Goal: Find specific page/section: Find specific page/section

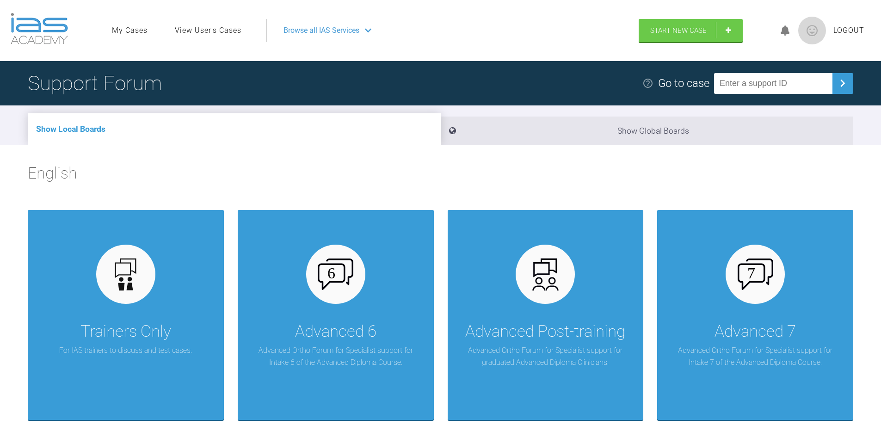
click at [736, 87] on input "text" at bounding box center [773, 83] width 118 height 21
type input "TLYSVF07"
click at [847, 82] on img at bounding box center [842, 83] width 15 height 15
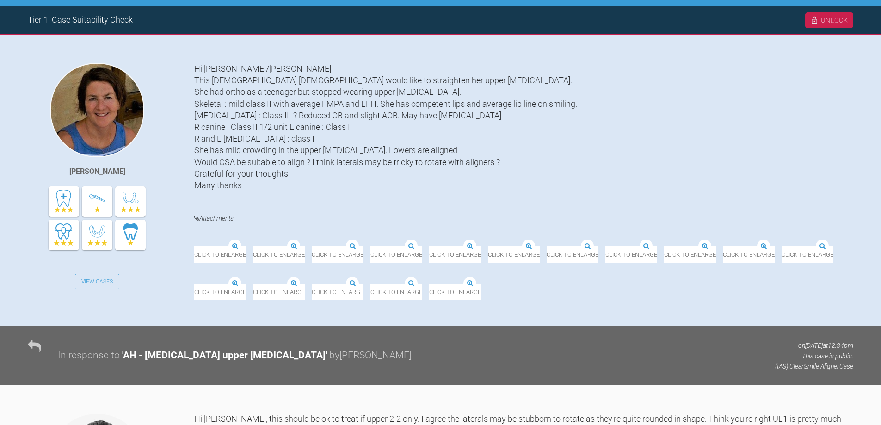
scroll to position [231, 0]
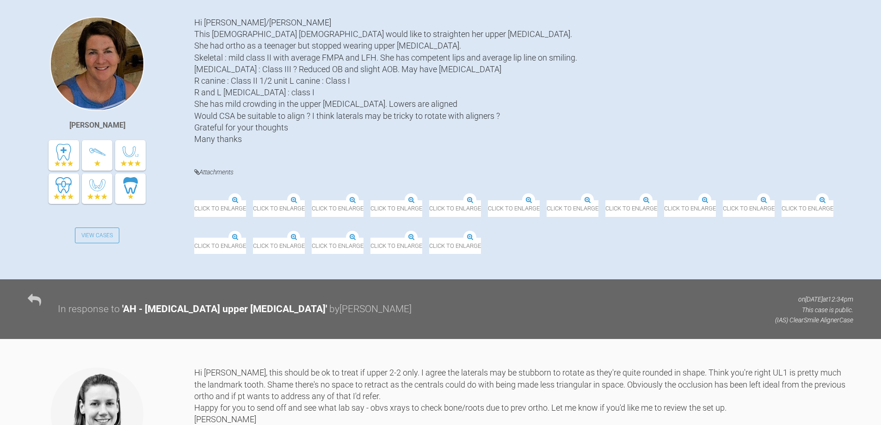
click at [253, 201] on img at bounding box center [253, 201] width 0 height 0
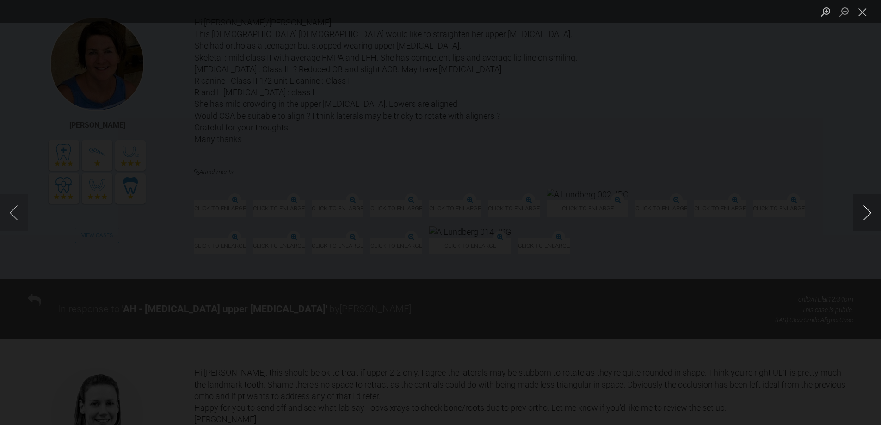
click at [867, 215] on button "Next image" at bounding box center [867, 212] width 28 height 37
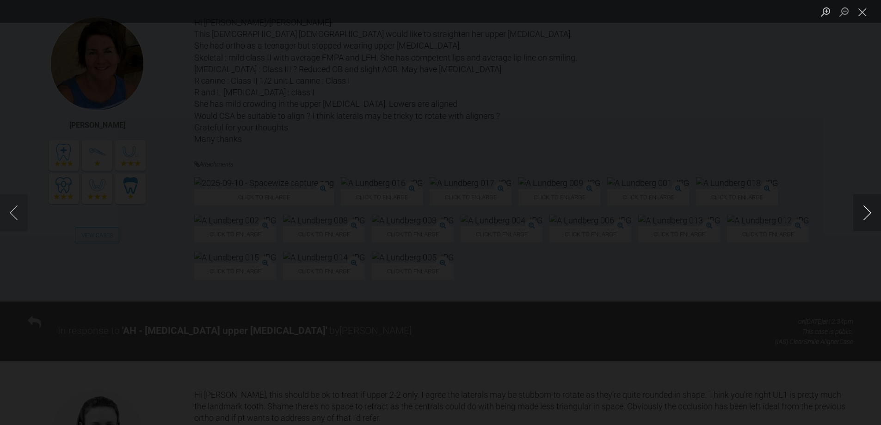
click at [867, 215] on button "Next image" at bounding box center [867, 212] width 28 height 37
click at [868, 215] on button "Next image" at bounding box center [867, 212] width 28 height 37
click at [869, 216] on button "Next image" at bounding box center [867, 212] width 28 height 37
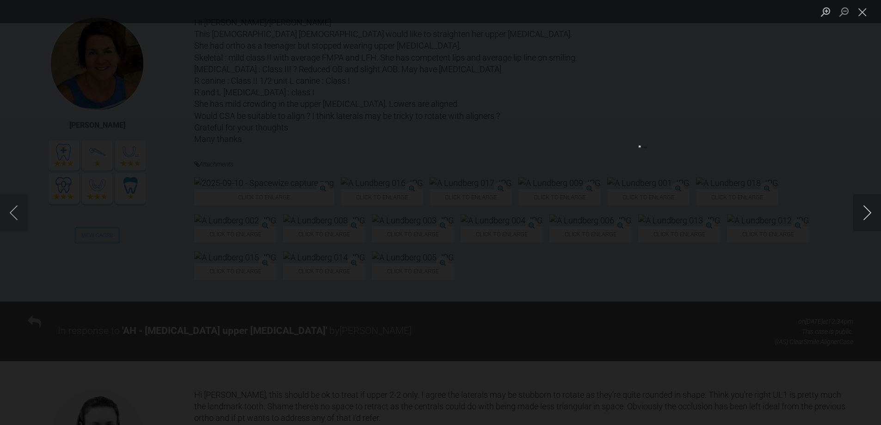
click at [869, 216] on button "Next image" at bounding box center [867, 212] width 28 height 37
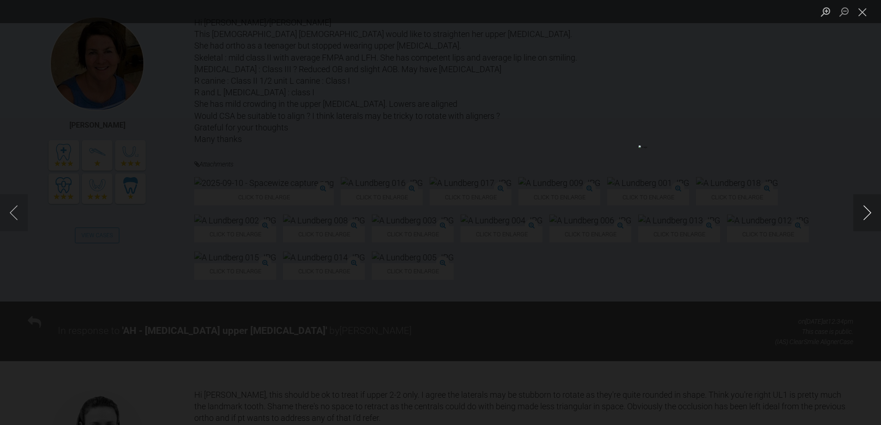
click at [869, 216] on button "Next image" at bounding box center [867, 212] width 28 height 37
